Goal: Task Accomplishment & Management: Manage account settings

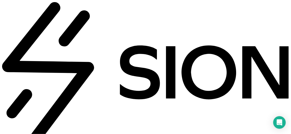
drag, startPoint x: 240, startPoint y: 7, endPoint x: 245, endPoint y: 11, distance: 7.1
